Goal: Use online tool/utility

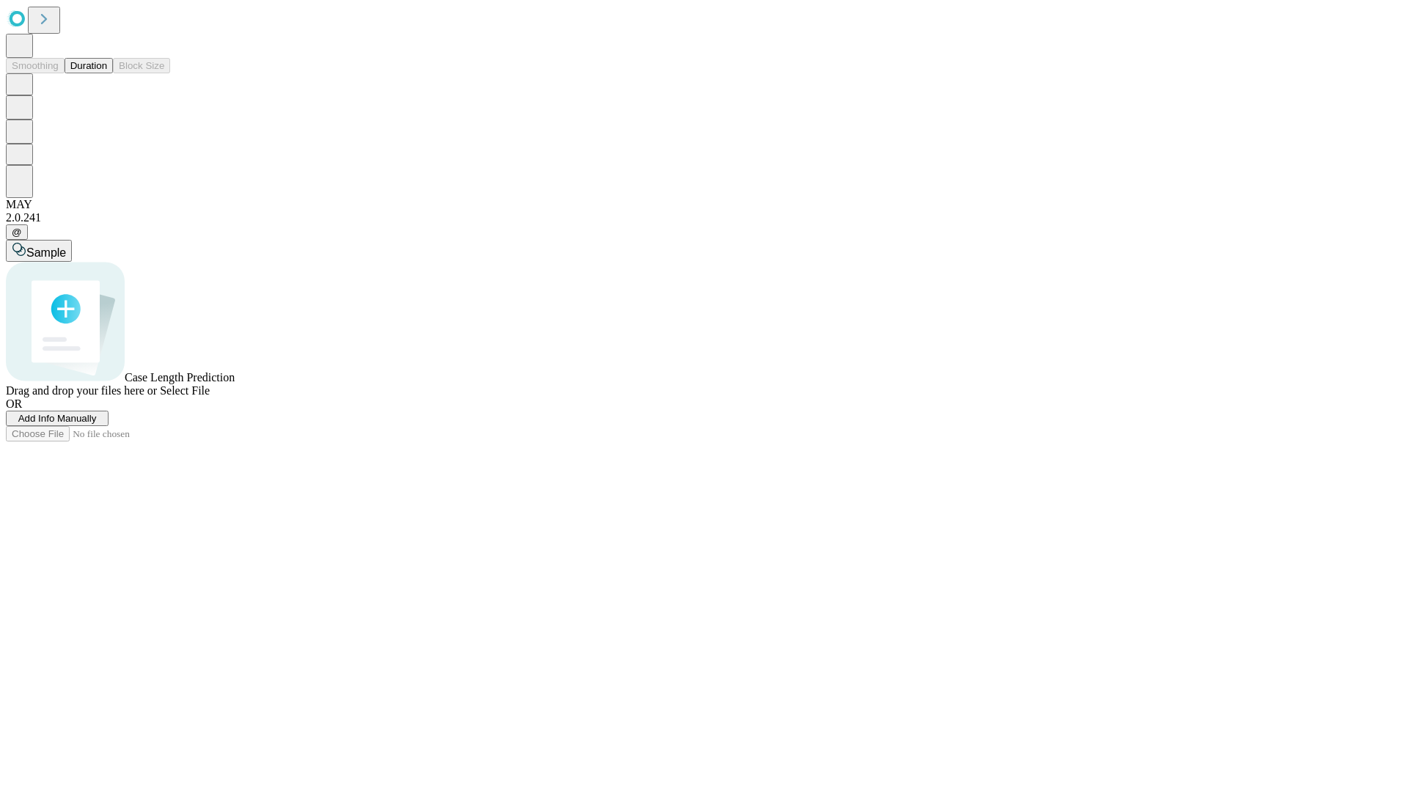
click at [107, 73] on button "Duration" at bounding box center [89, 65] width 48 height 15
click at [66, 246] on span "Sample" at bounding box center [46, 252] width 40 height 12
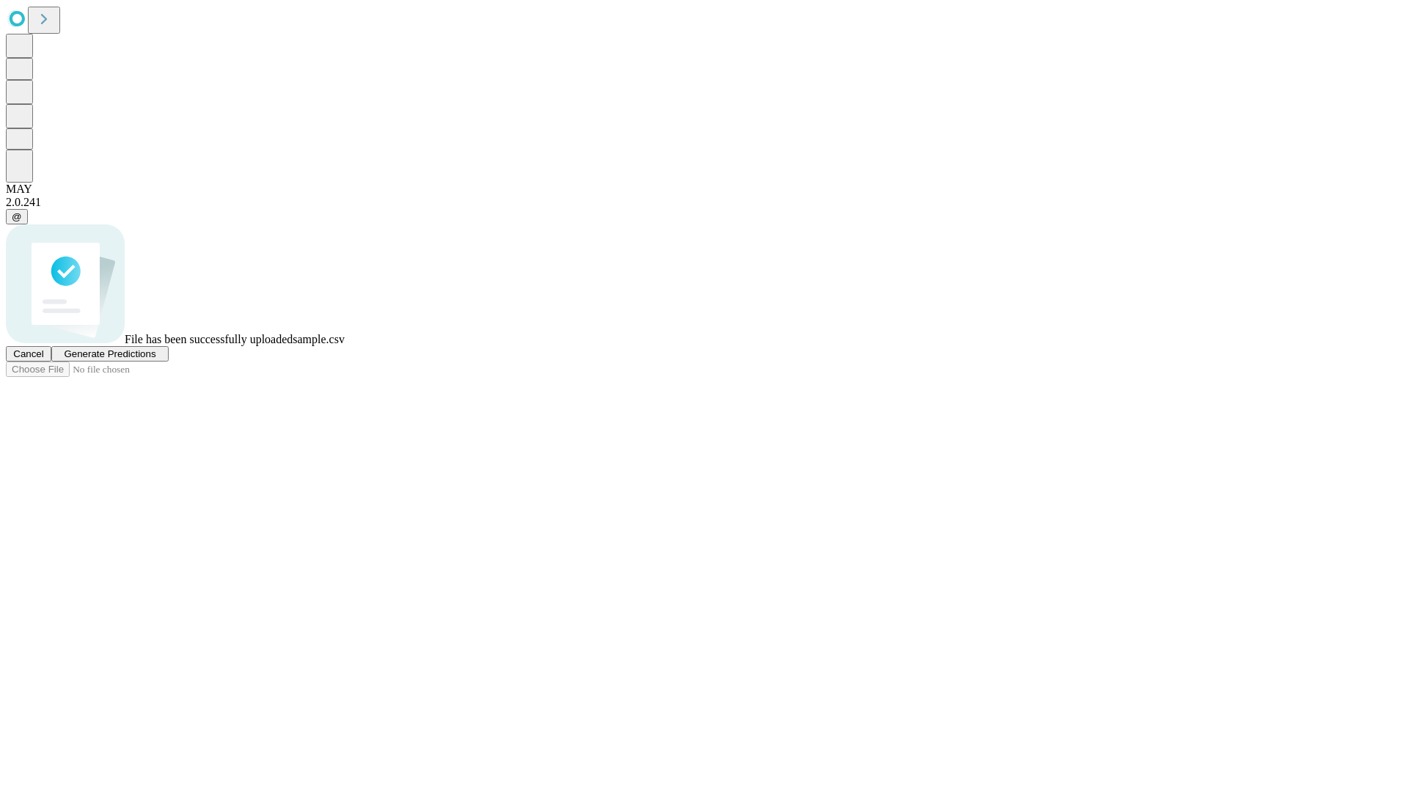
click at [155, 359] on span "Generate Predictions" at bounding box center [110, 353] width 92 height 11
